Goal: Task Accomplishment & Management: Complete application form

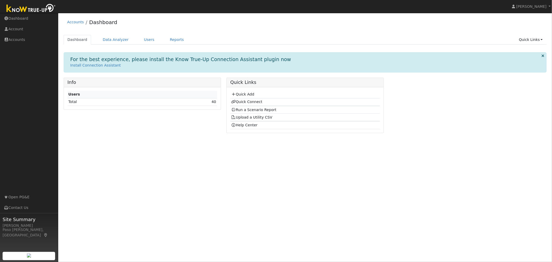
click at [237, 93] on link "Quick Add" at bounding box center [242, 94] width 23 height 4
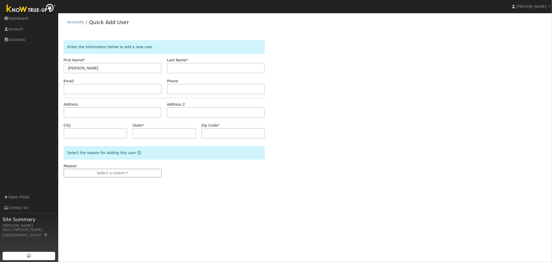
type input "[PERSON_NAME]"
click at [202, 67] on input "text" at bounding box center [216, 68] width 98 height 10
type input "Cano"
click at [85, 112] on input "text" at bounding box center [113, 112] width 98 height 10
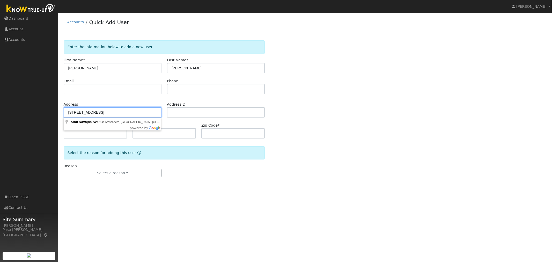
type input "7350 Navajoa Avenue"
type input "Atascadero"
type input "CA"
type input "93422"
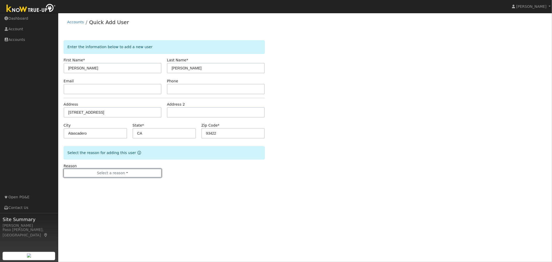
click at [121, 173] on button "Select a reason" at bounding box center [113, 173] width 98 height 9
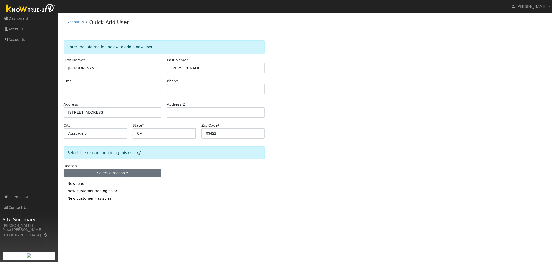
click at [97, 192] on link "New customer adding solar" at bounding box center [92, 190] width 57 height 7
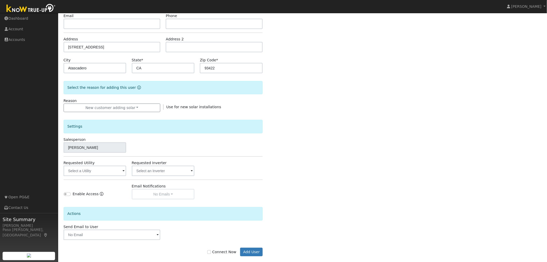
scroll to position [73, 0]
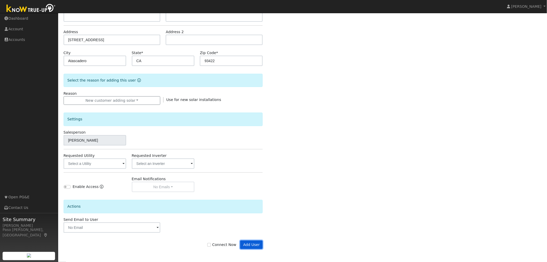
click at [253, 245] on button "Add User" at bounding box center [251, 244] width 22 height 9
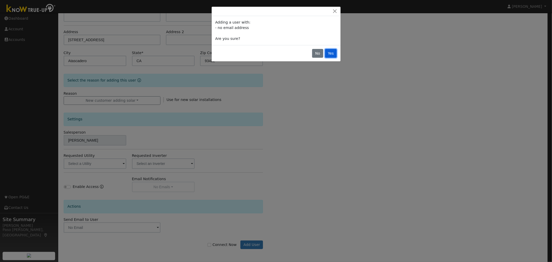
click at [330, 55] on button "Yes" at bounding box center [331, 53] width 12 height 9
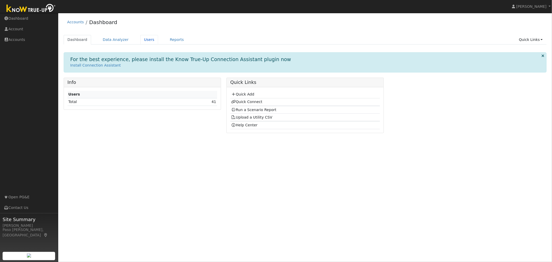
click at [144, 40] on link "Users" at bounding box center [149, 40] width 18 height 10
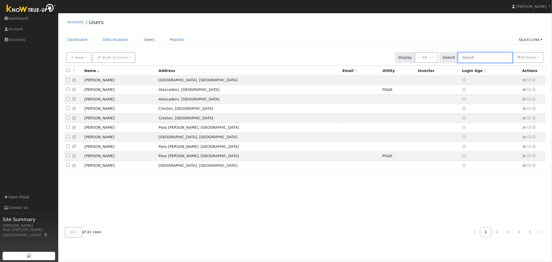
click at [482, 58] on input "text" at bounding box center [484, 57] width 55 height 11
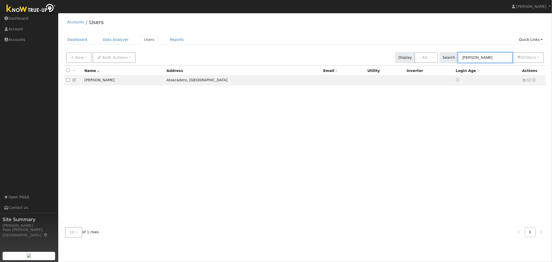
type input "cano"
click at [533, 82] on icon at bounding box center [533, 80] width 5 height 4
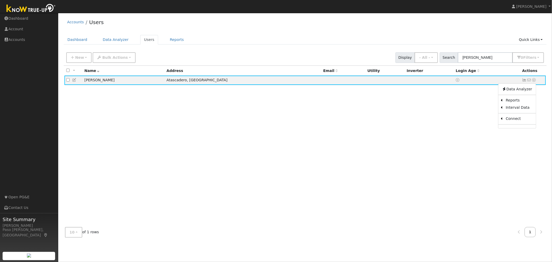
click at [523, 88] on link "Data Analyzer" at bounding box center [516, 88] width 37 height 7
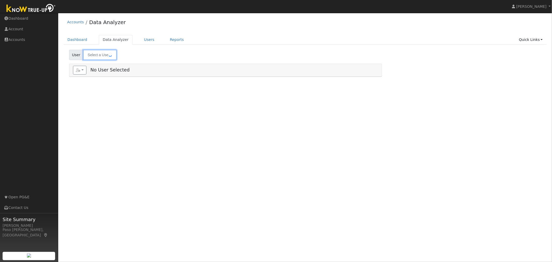
type input "[PERSON_NAME]"
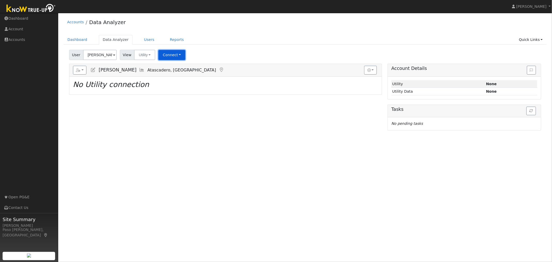
click at [177, 52] on button "Connect" at bounding box center [171, 55] width 27 height 10
click at [177, 66] on link "Select a Provider" at bounding box center [179, 66] width 40 height 7
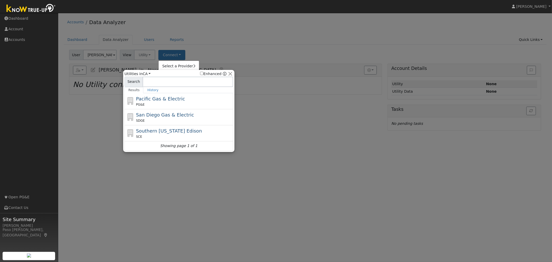
click at [161, 101] on span "Pacific Gas & Electric" at bounding box center [160, 98] width 49 height 5
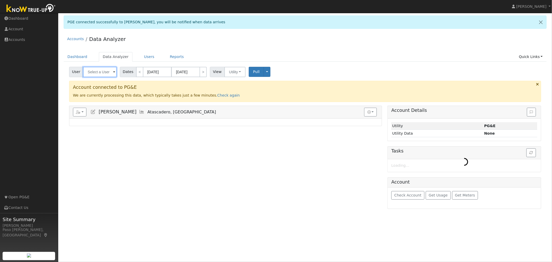
type input "[PERSON_NAME]"
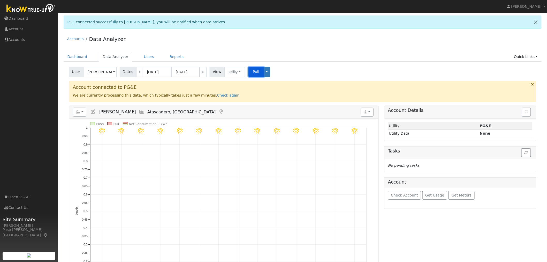
click at [249, 70] on button "Pull" at bounding box center [256, 72] width 15 height 10
click at [524, 154] on button "button" at bounding box center [527, 152] width 10 height 9
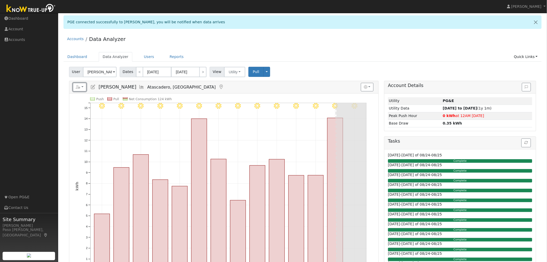
click at [82, 86] on button "button" at bounding box center [80, 87] width 14 height 9
click at [0, 0] on link "Scenario" at bounding box center [0, 0] width 0 height 0
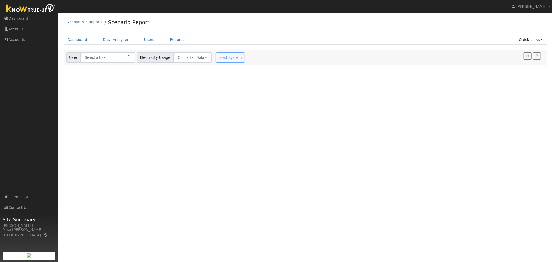
type input "[PERSON_NAME]"
